Goal: Task Accomplishment & Management: Manage account settings

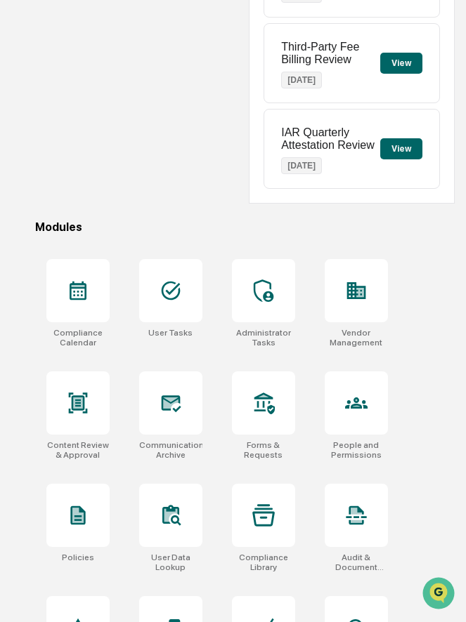
scroll to position [264, 0]
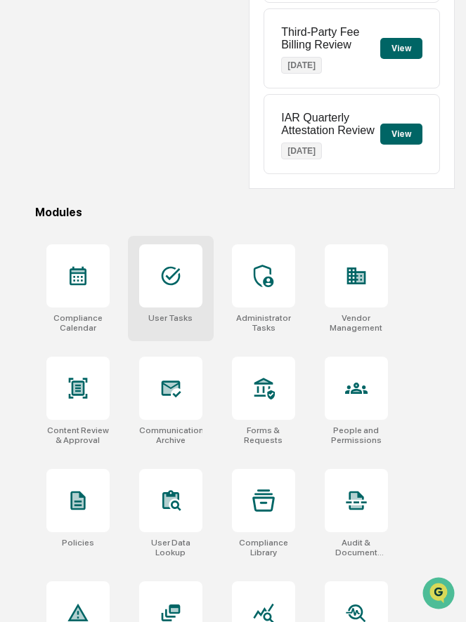
click at [189, 282] on div at bounding box center [170, 275] width 63 height 63
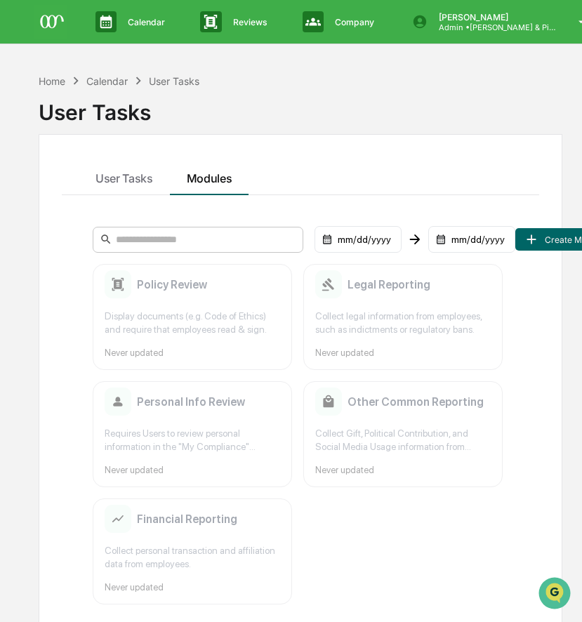
scroll to position [67, 0]
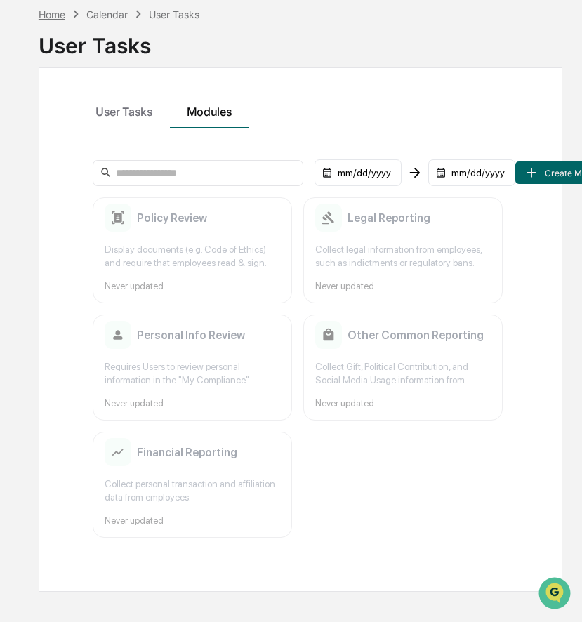
click at [53, 14] on div "Home" at bounding box center [52, 14] width 27 height 12
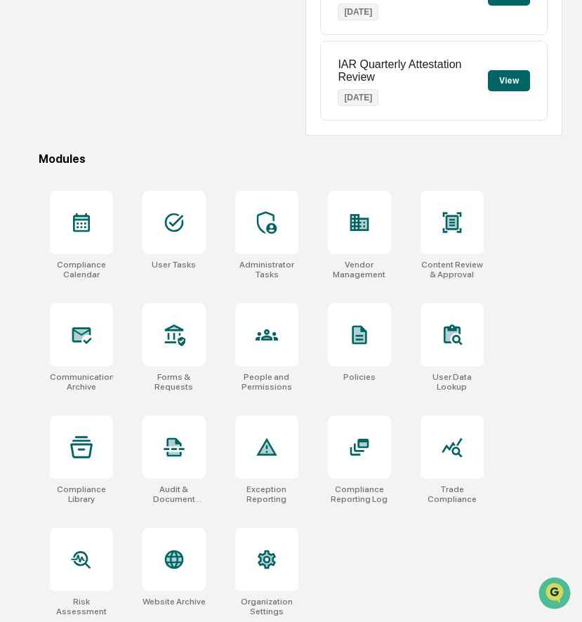
scroll to position [322, 0]
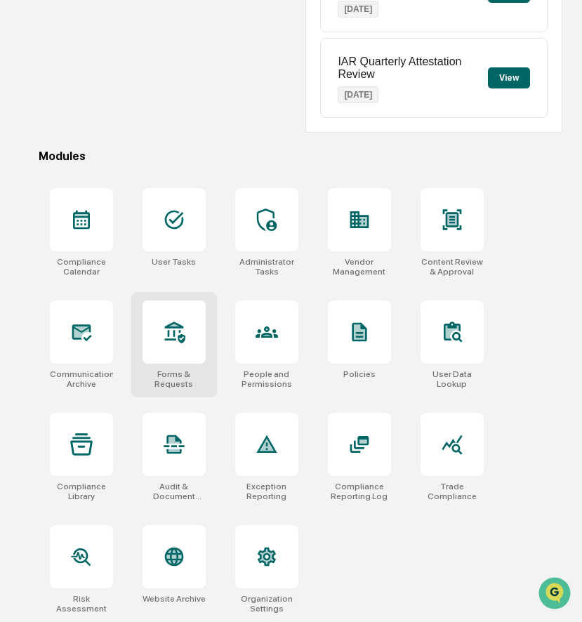
click at [198, 353] on div at bounding box center [174, 332] width 63 height 63
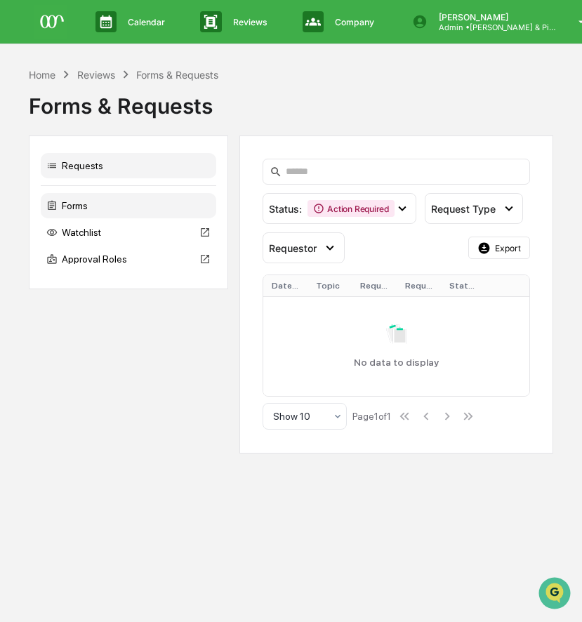
click at [135, 214] on div "Forms" at bounding box center [129, 205] width 176 height 25
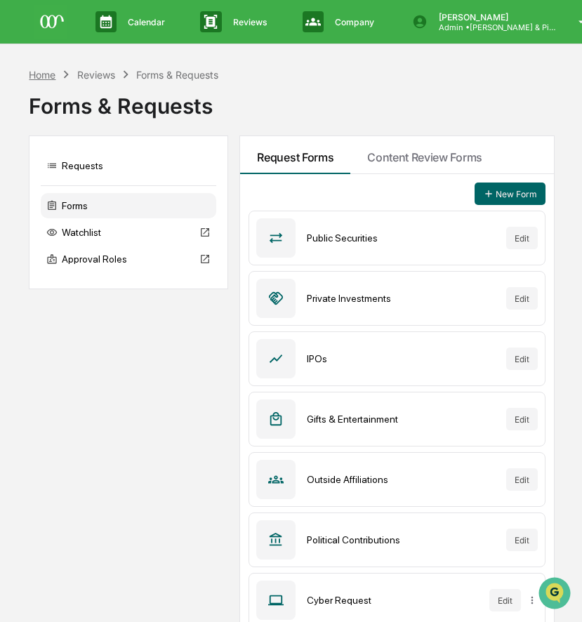
click at [44, 77] on div "Home" at bounding box center [42, 75] width 27 height 12
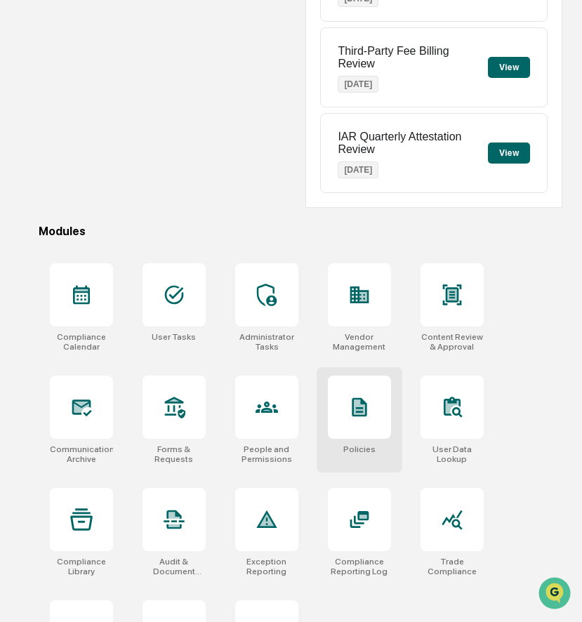
scroll to position [322, 0]
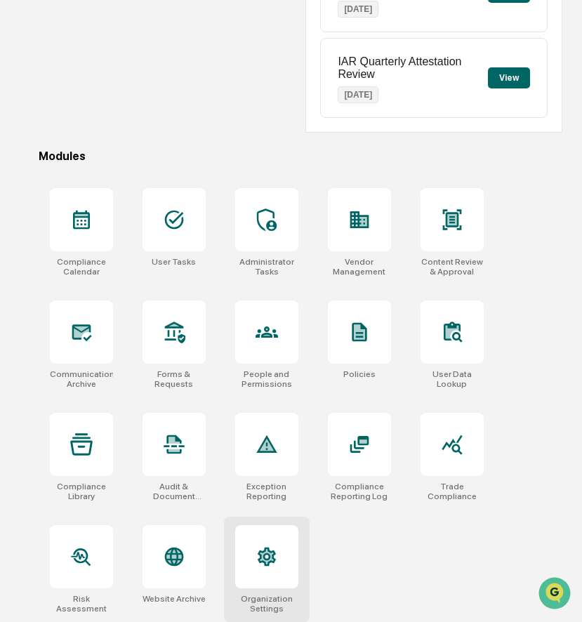
click at [257, 560] on icon at bounding box center [267, 557] width 22 height 22
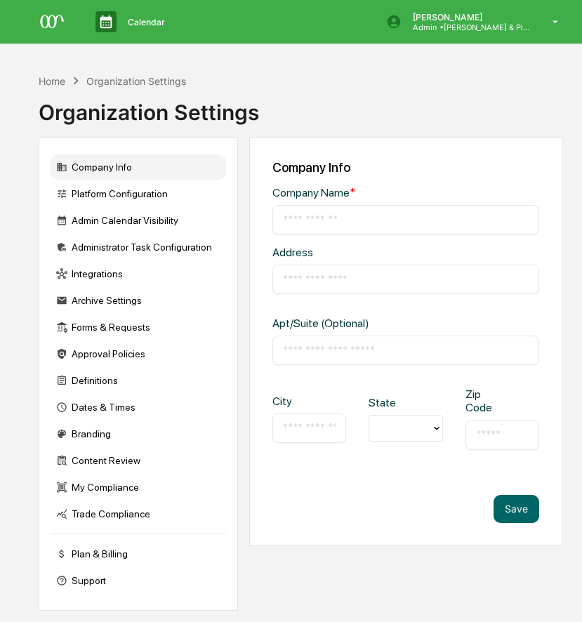
type input "**********"
type input "********"
type input "*****"
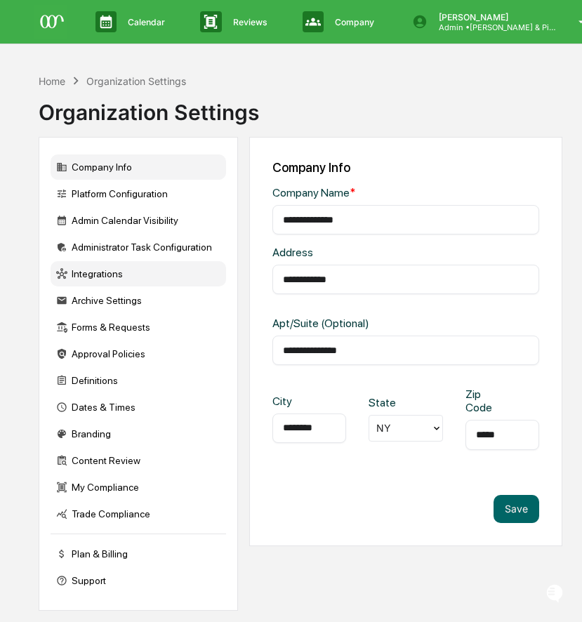
click at [129, 278] on div "Integrations" at bounding box center [139, 273] width 176 height 25
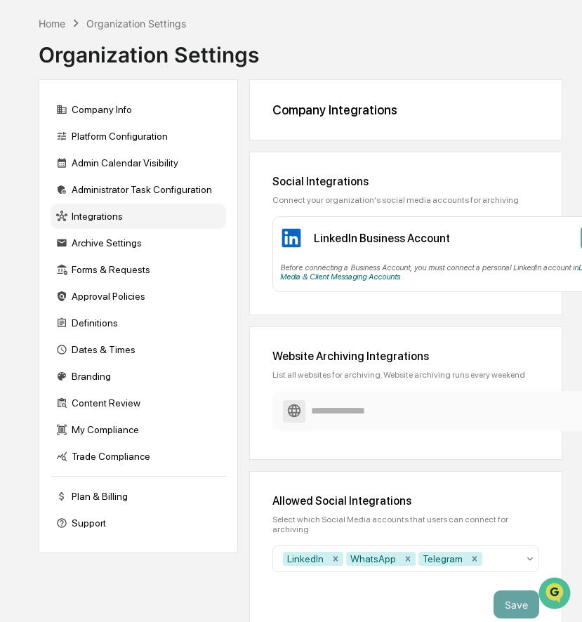
scroll to position [65, 0]
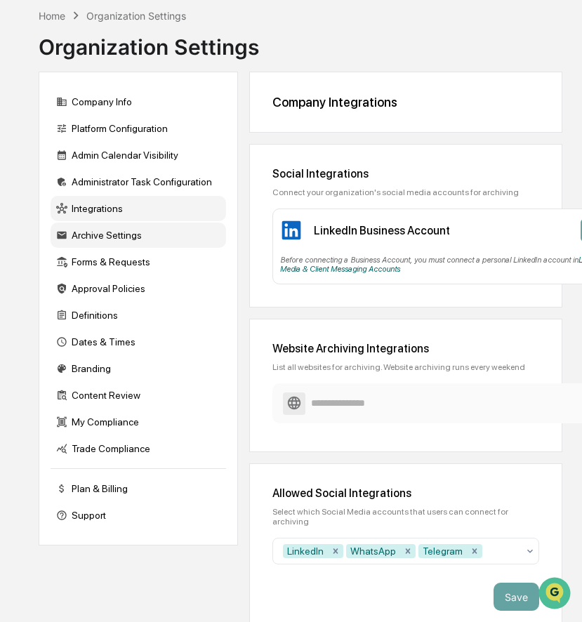
click at [98, 235] on div "Archive Settings" at bounding box center [139, 235] width 176 height 25
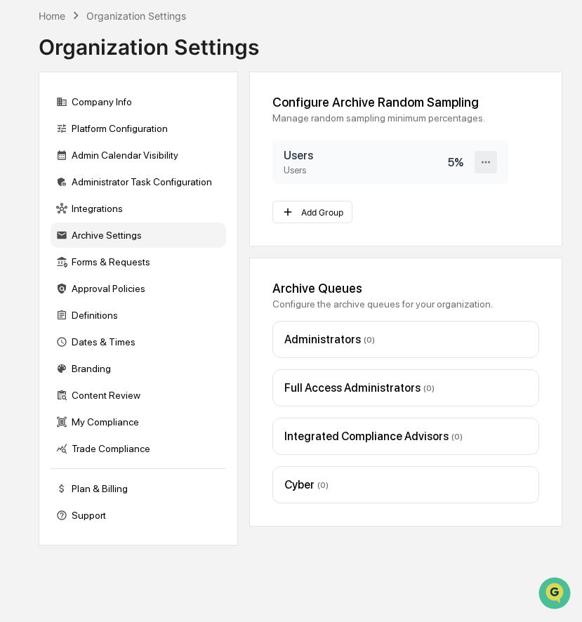
click at [482, 167] on icon at bounding box center [486, 162] width 13 height 13
click at [457, 186] on div "Edit" at bounding box center [441, 186] width 112 height 25
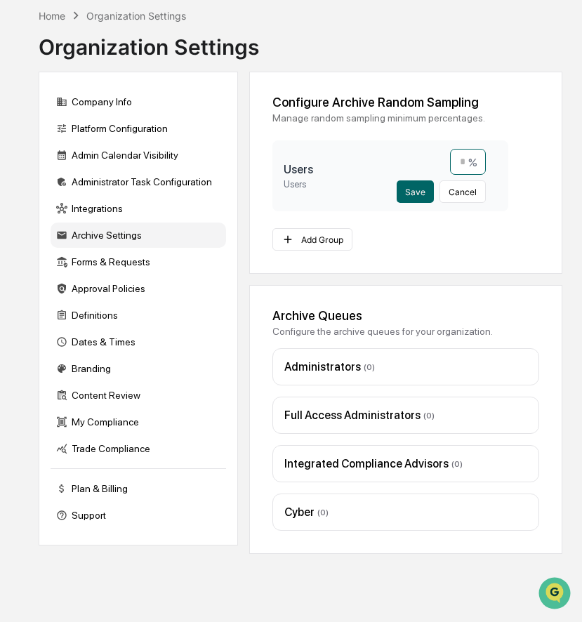
click at [464, 165] on input "*" at bounding box center [468, 162] width 36 height 26
type input "**"
click at [420, 188] on button "Save" at bounding box center [415, 192] width 37 height 22
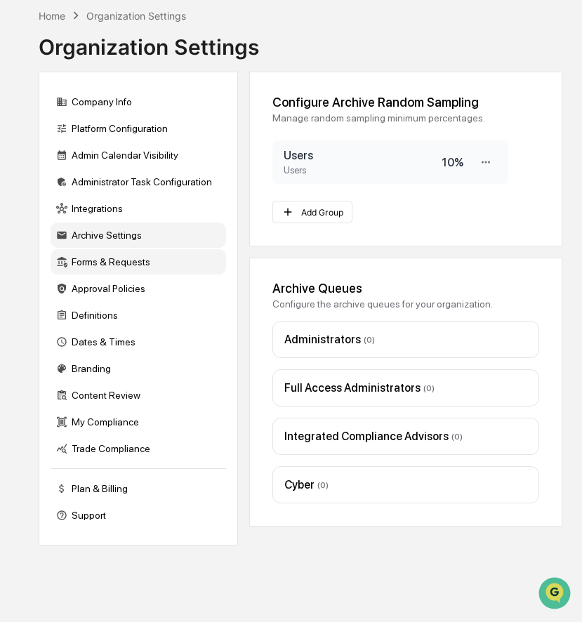
click at [155, 269] on div "Forms & Requests" at bounding box center [139, 261] width 176 height 25
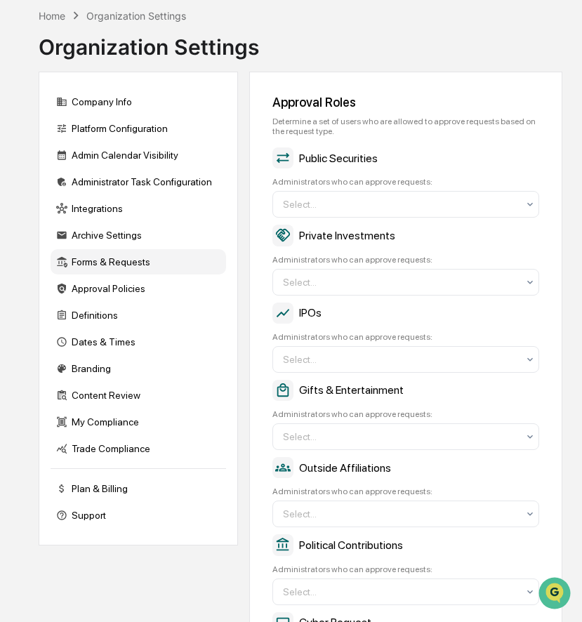
click at [51, 8] on div "Home Organization Settings" at bounding box center [113, 15] width 148 height 15
click at [51, 19] on div "Home" at bounding box center [52, 16] width 27 height 12
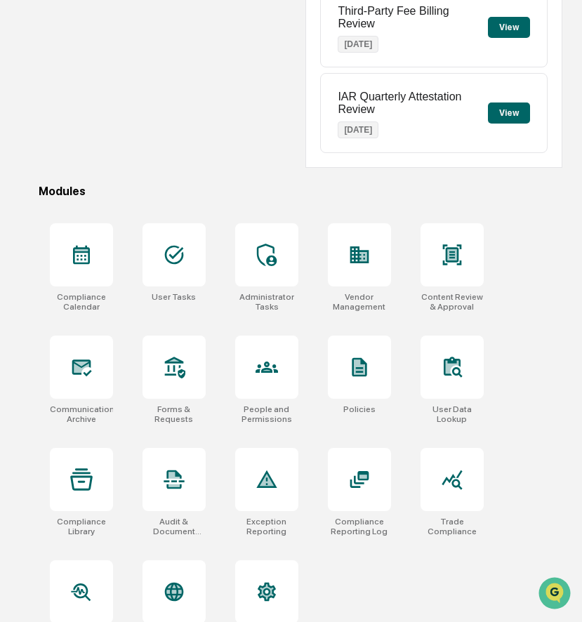
scroll to position [322, 0]
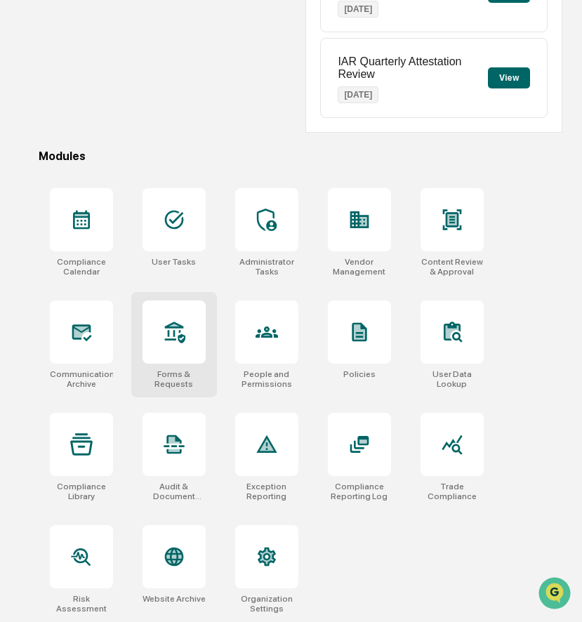
click at [189, 341] on div at bounding box center [174, 332] width 63 height 63
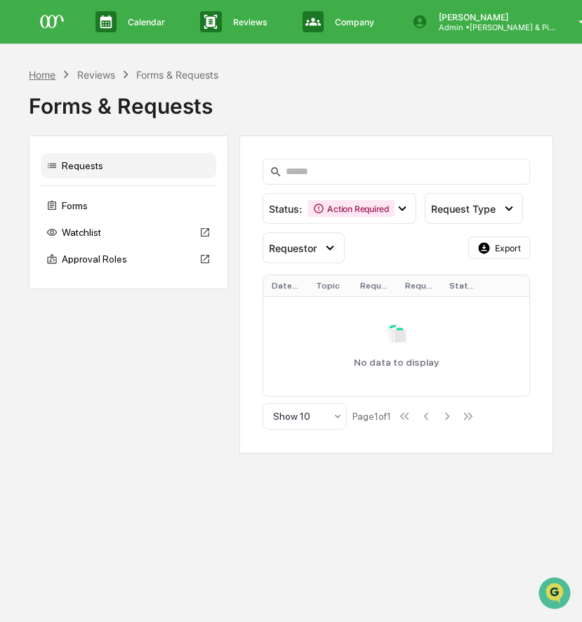
click at [47, 72] on div "Home" at bounding box center [42, 75] width 27 height 12
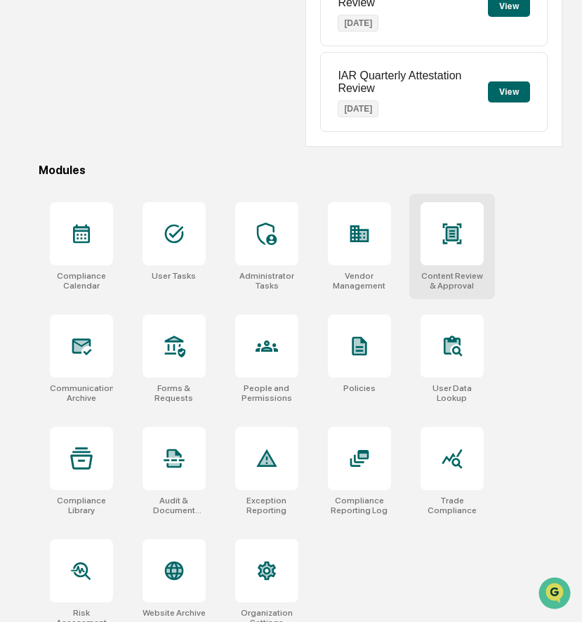
scroll to position [311, 0]
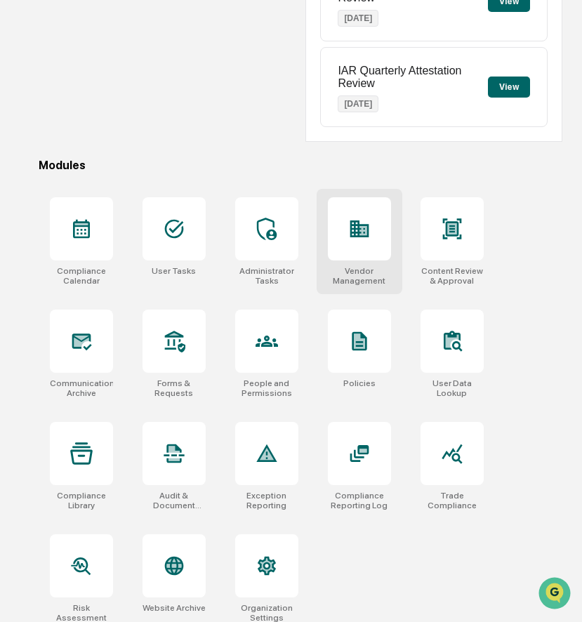
click at [351, 234] on icon at bounding box center [360, 229] width 19 height 17
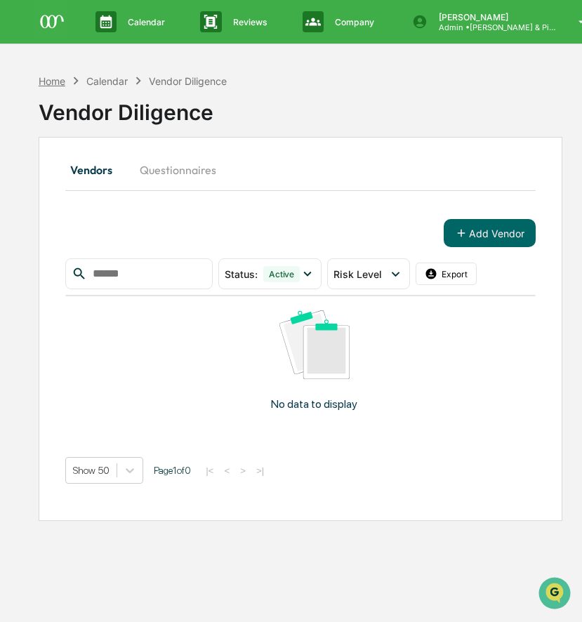
click at [50, 79] on div "Home" at bounding box center [52, 81] width 27 height 12
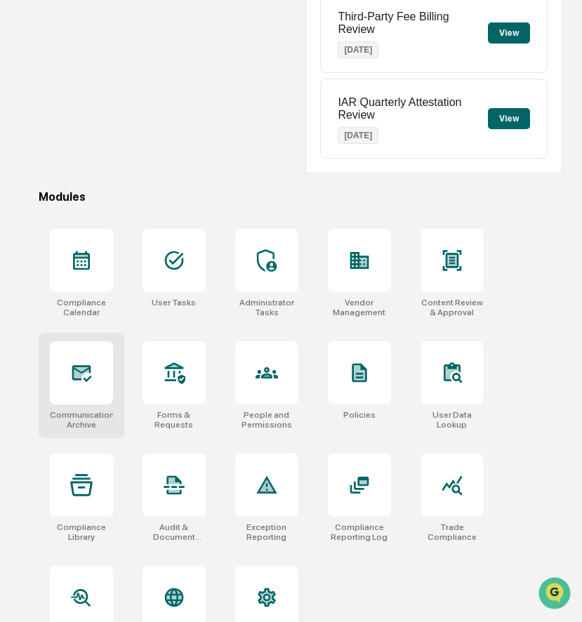
scroll to position [287, 0]
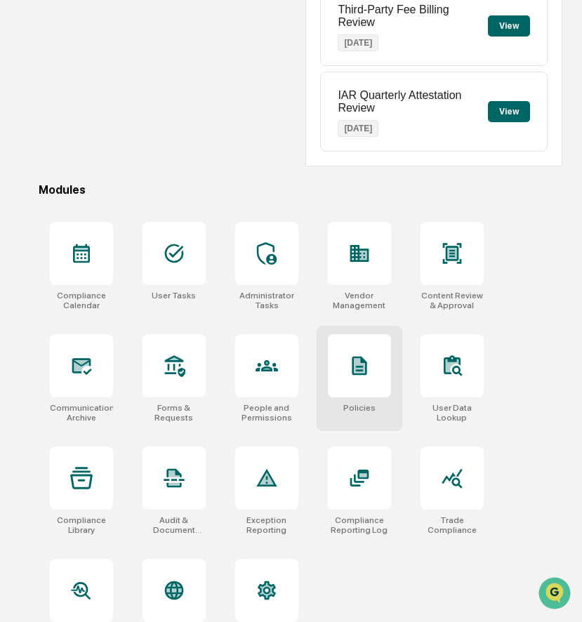
click at [372, 376] on div at bounding box center [359, 365] width 63 height 63
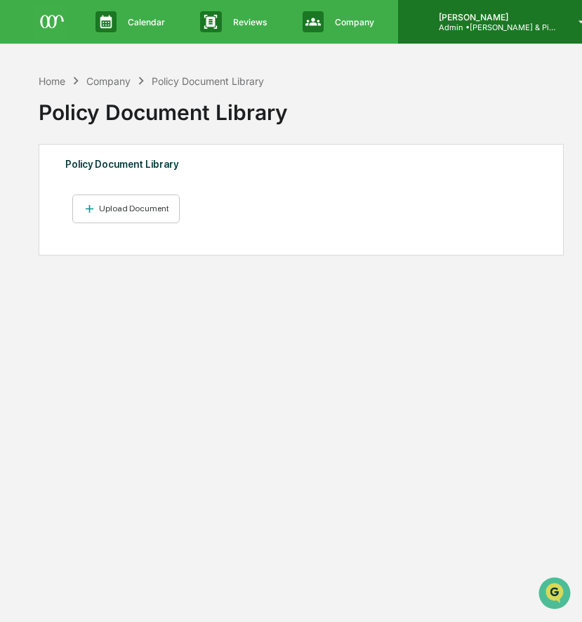
click at [479, 30] on p "Admin • [PERSON_NAME] & Pip Co." at bounding box center [493, 27] width 131 height 10
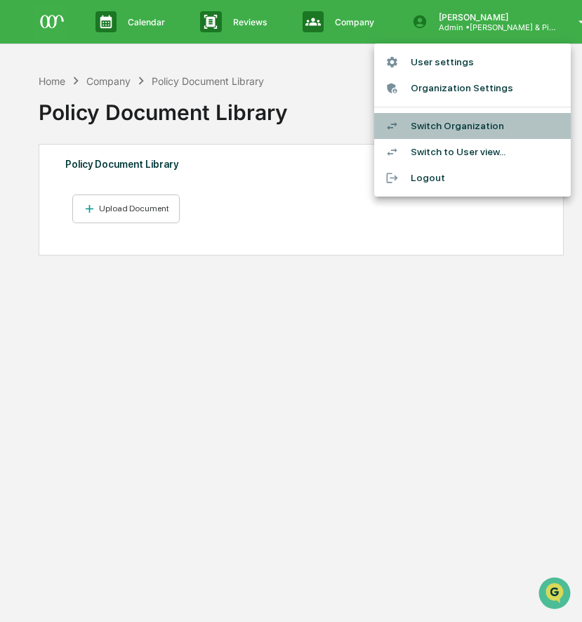
click at [437, 124] on li "Switch Organization" at bounding box center [472, 126] width 197 height 26
